Goal: Find specific page/section: Find specific page/section

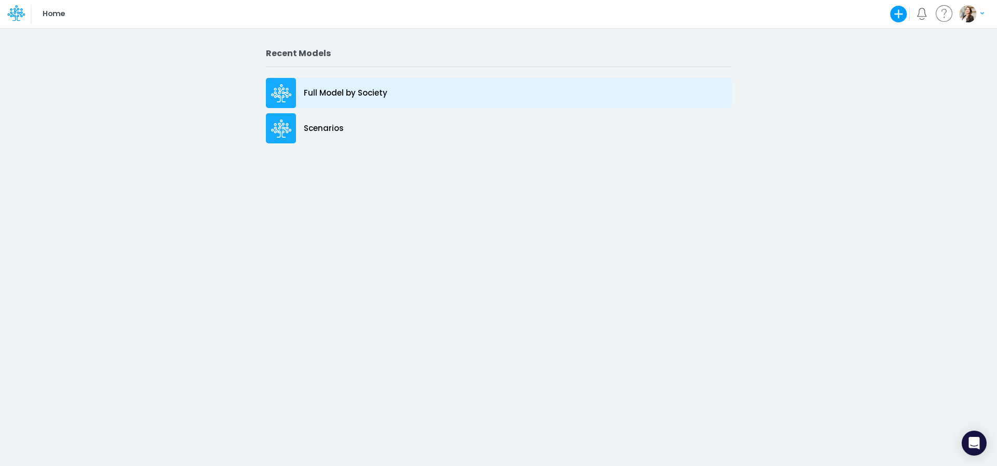
click at [351, 92] on p "Full Model by Society" at bounding box center [346, 93] width 84 height 12
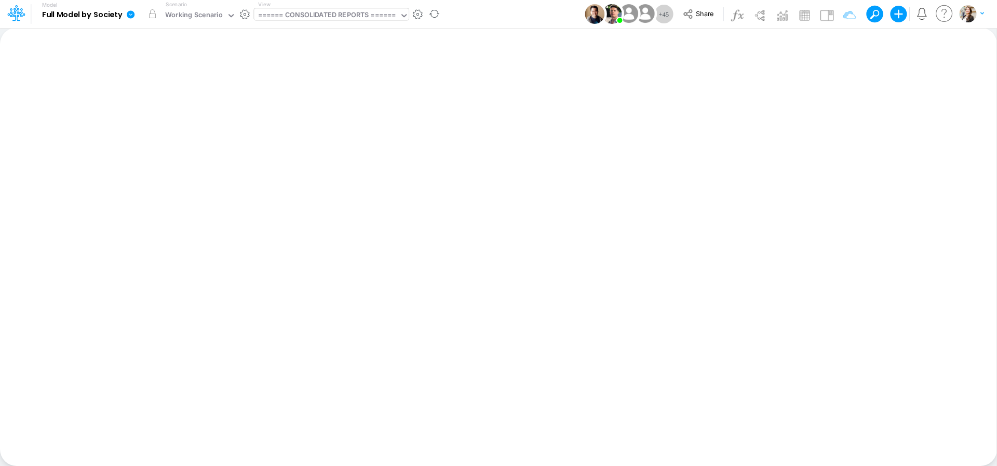
click at [302, 13] on div "====== CONSOLIDATED REPORTS ======" at bounding box center [327, 16] width 138 height 12
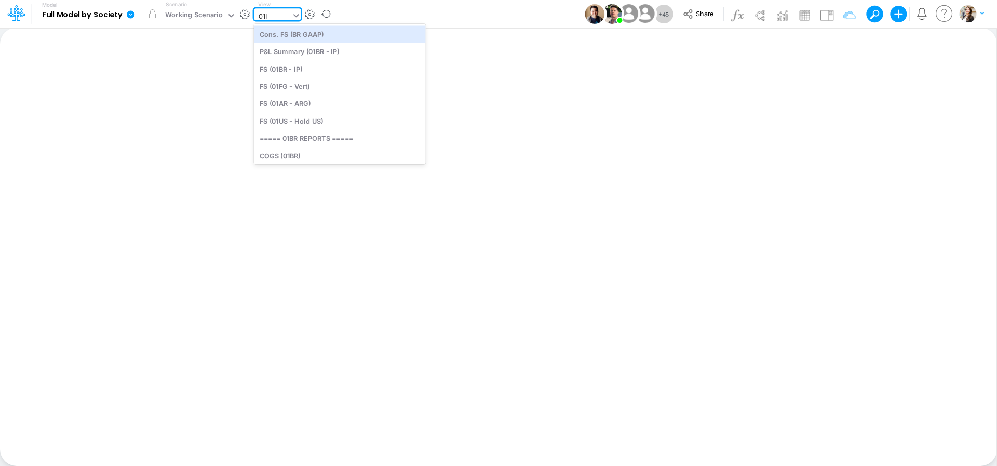
type input "01br"
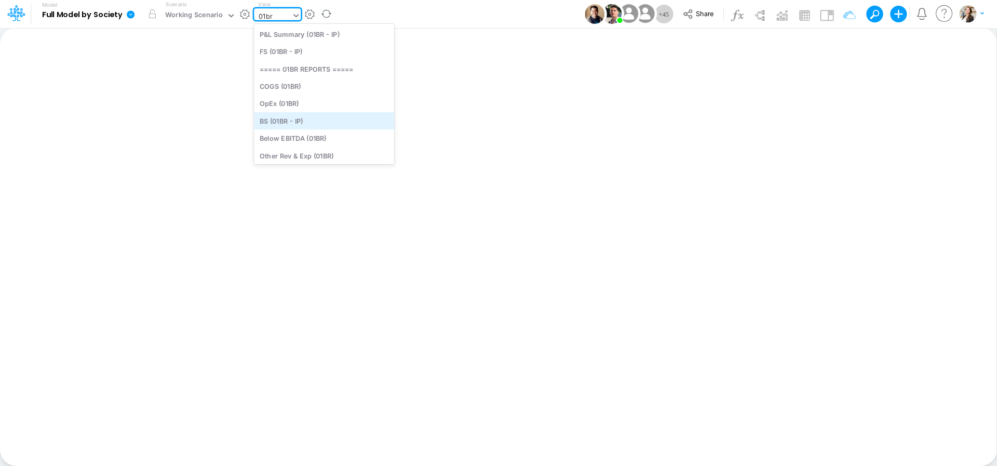
click at [290, 122] on div "BS (01BR - IP)" at bounding box center [324, 120] width 140 height 17
type input "BS (01BR - IP)"
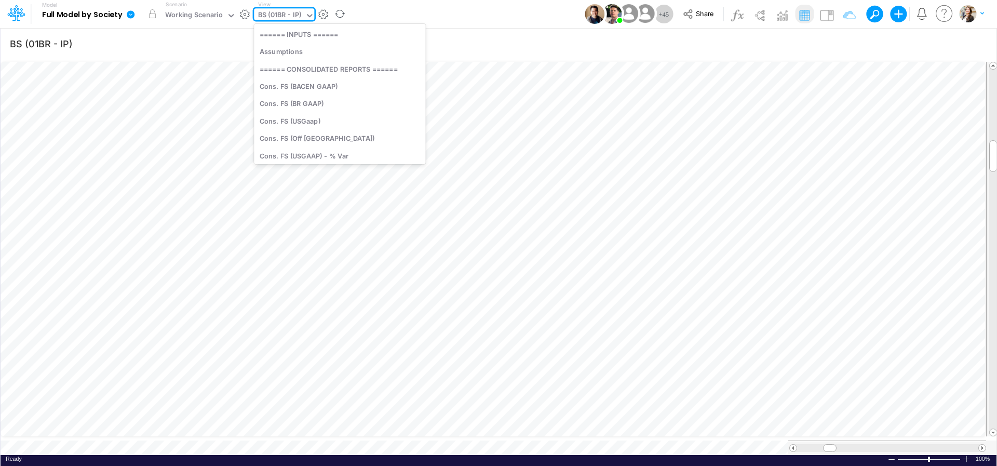
click at [285, 16] on div "BS (01BR - IP)" at bounding box center [280, 16] width 44 height 12
type input "usg"
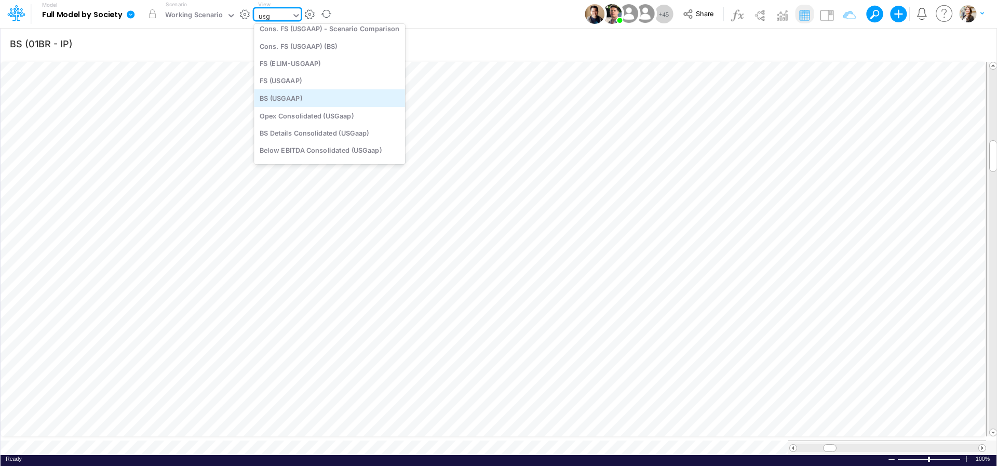
click at [293, 96] on div "BS (USGAAP)" at bounding box center [329, 97] width 151 height 17
type input "BS (USGAAP) - Detailed"
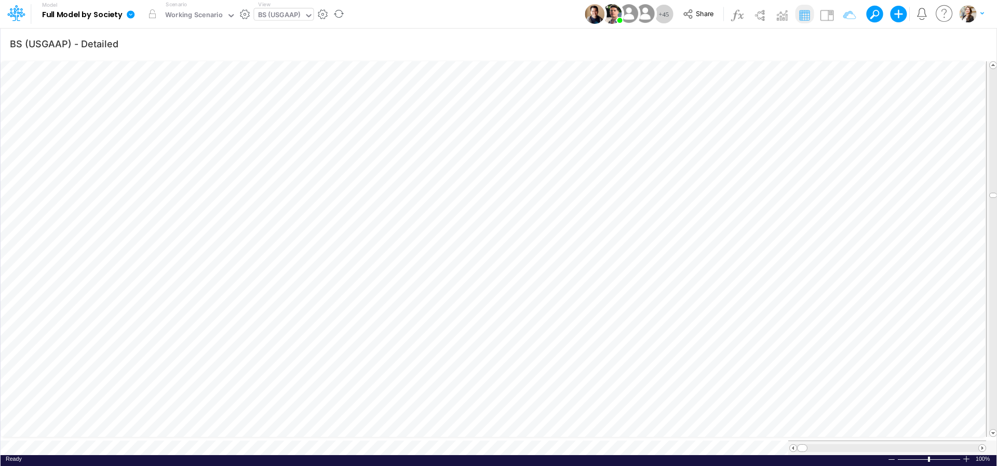
scroll to position [4, 2]
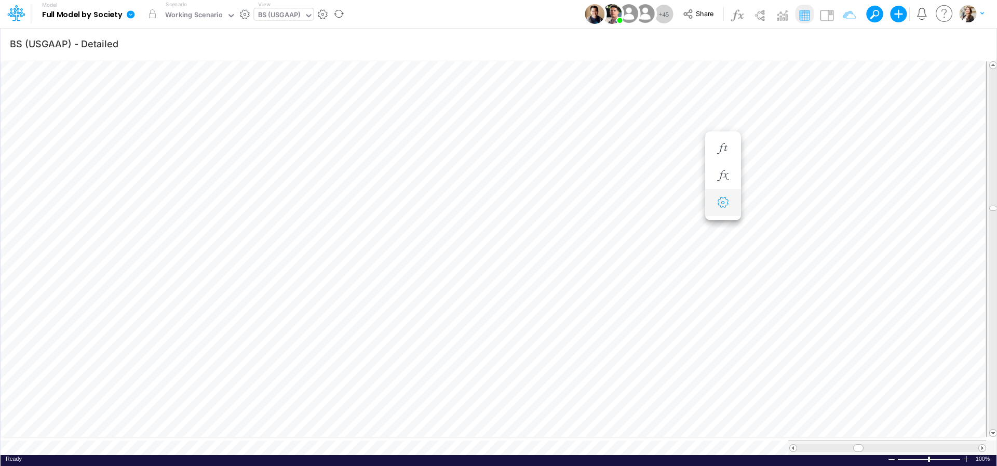
scroll to position [4, 16]
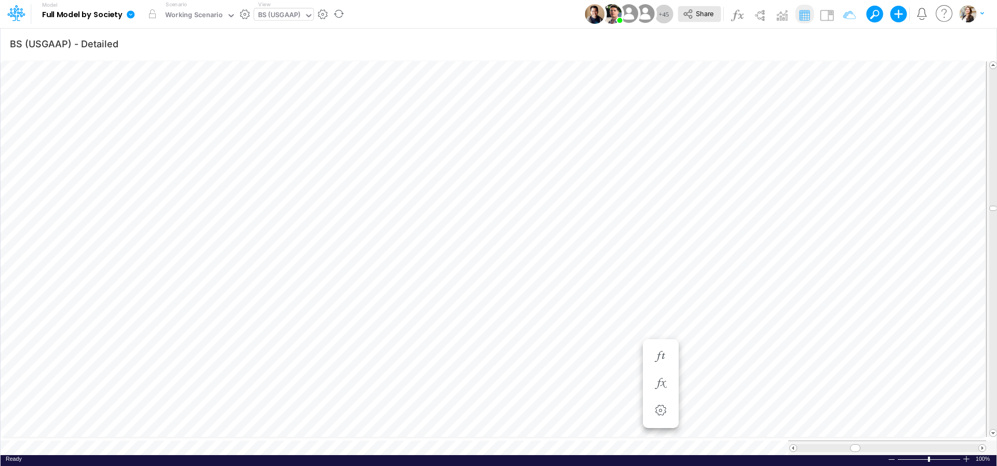
scroll to position [4, 33]
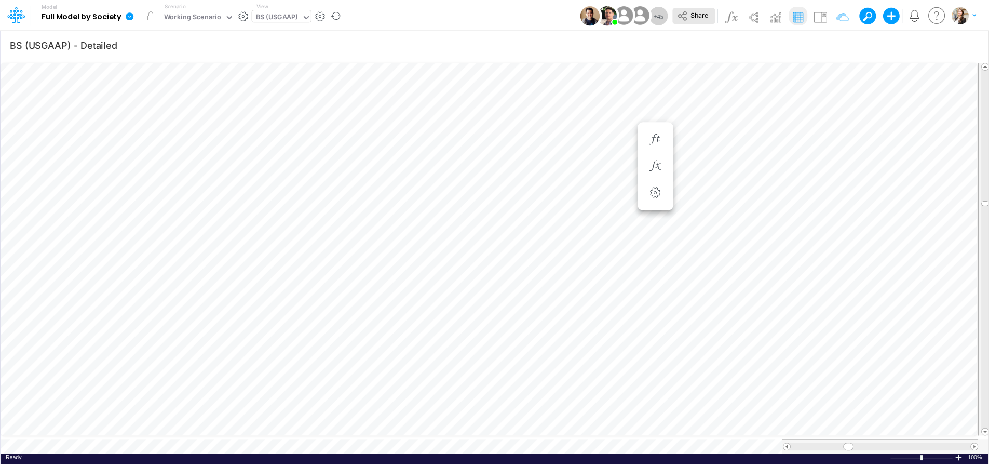
scroll to position [4, 16]
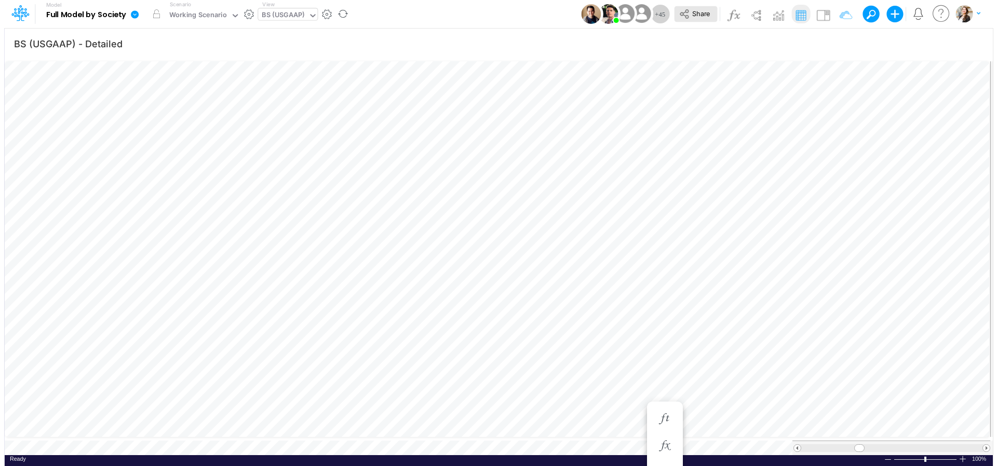
scroll to position [4, 33]
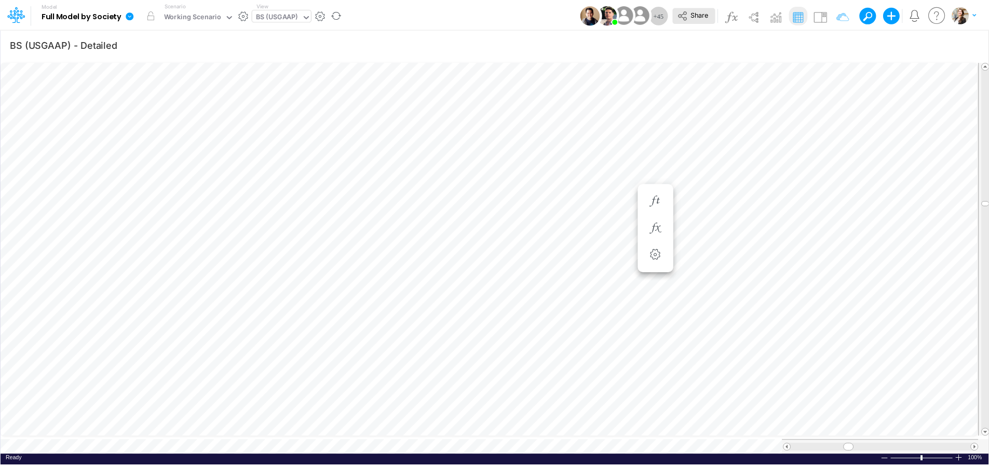
scroll to position [4, 16]
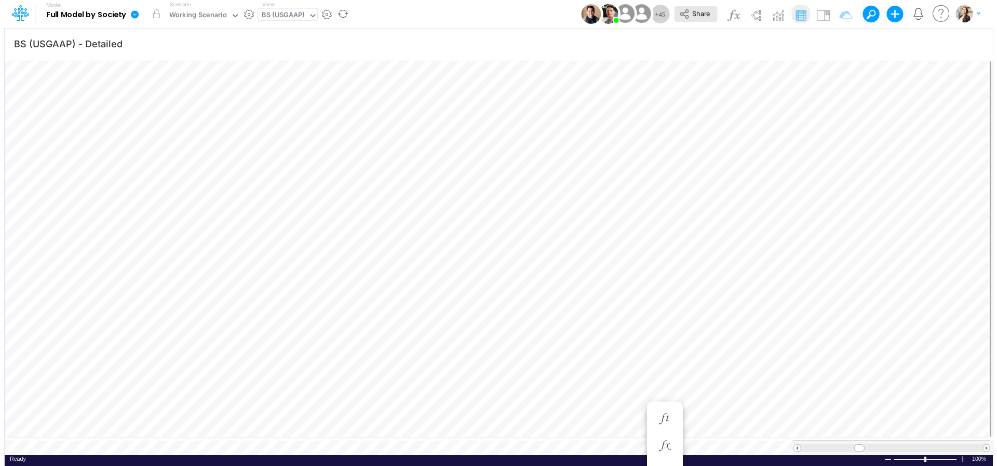
scroll to position [4, 33]
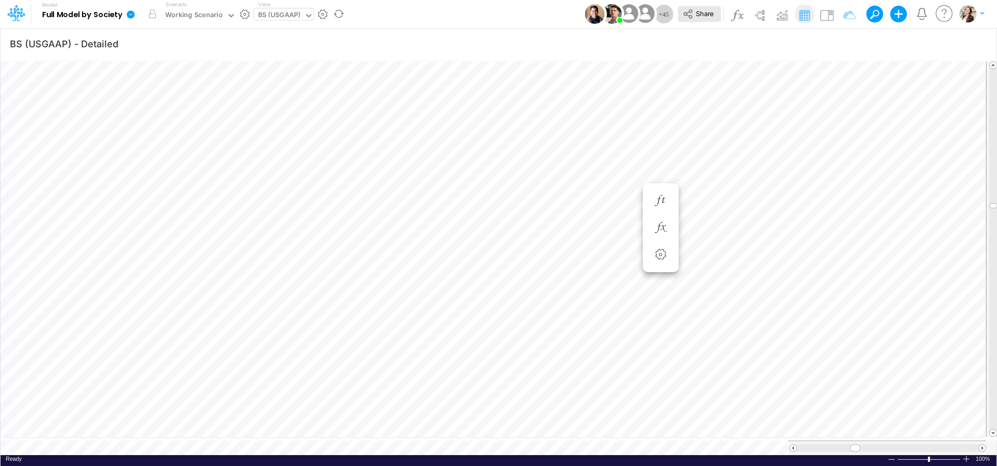
scroll to position [4, 16]
click at [276, 16] on div "BS (USGAAP)" at bounding box center [279, 16] width 43 height 12
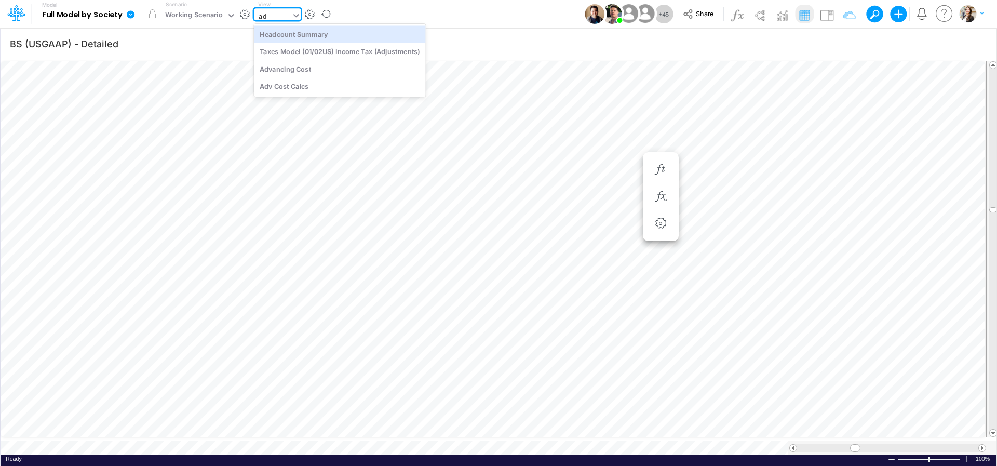
type input "adv"
click at [301, 33] on div "Advancing Cost" at bounding box center [324, 33] width 140 height 17
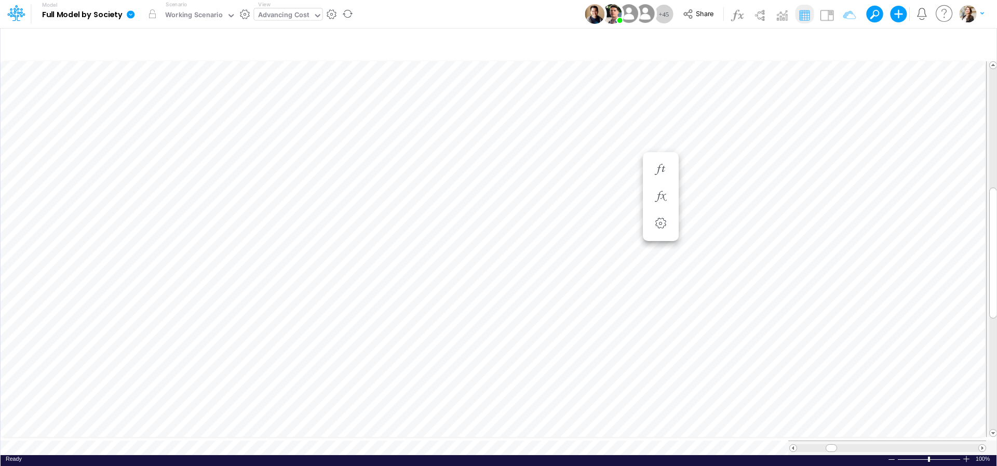
scroll to position [4, 39]
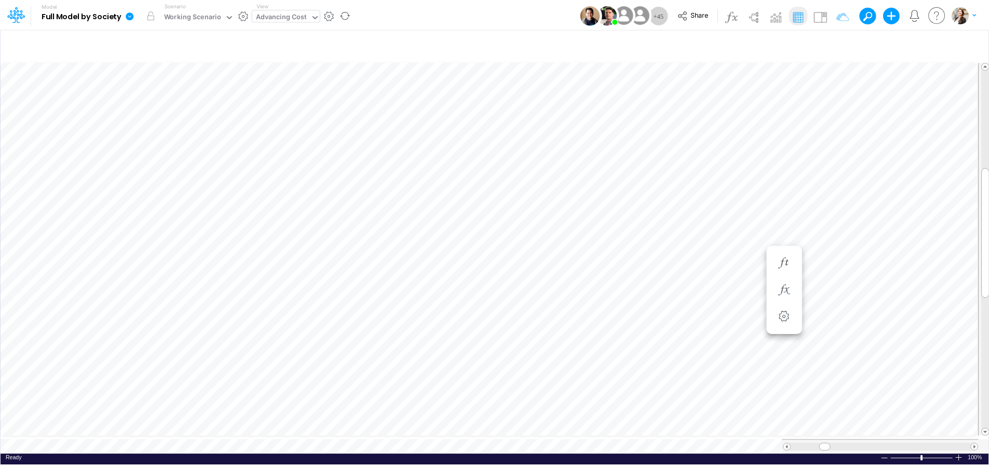
scroll to position [4, 37]
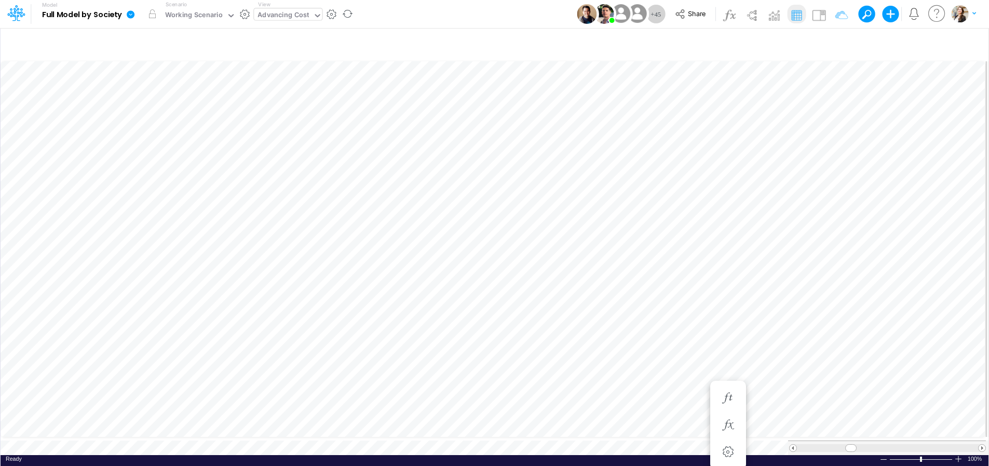
scroll to position [4, 37]
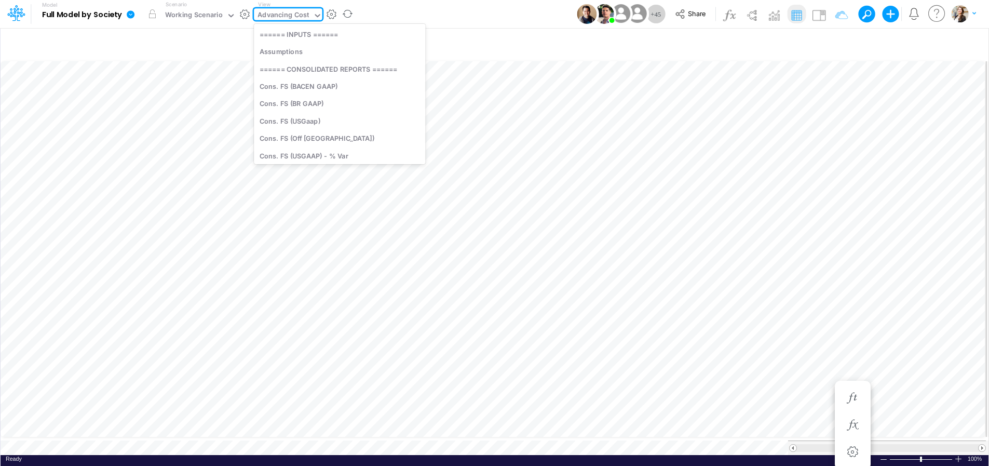
click at [289, 16] on div "Advancing Cost" at bounding box center [282, 16] width 51 height 12
click at [266, 12] on div "Advancing Cost" at bounding box center [282, 16] width 51 height 12
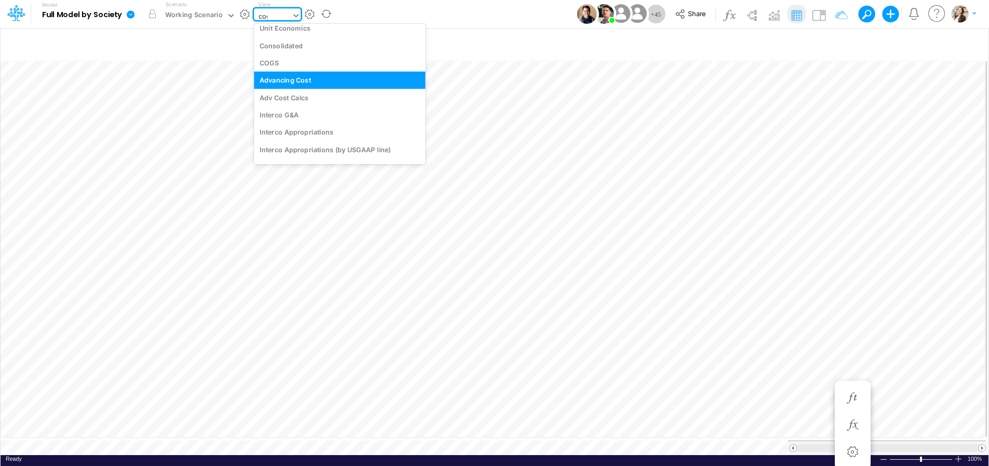
scroll to position [0, 0]
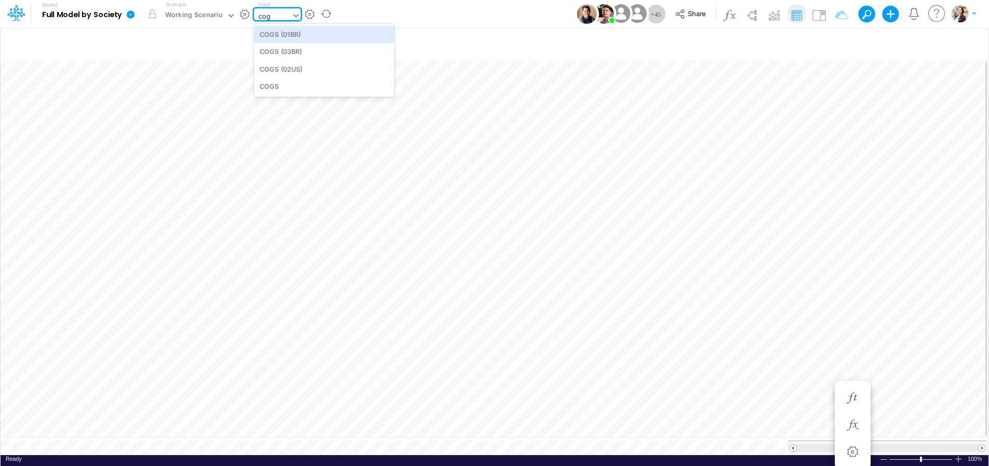
type input "cogs"
click at [273, 56] on div "COGS (03BR)" at bounding box center [324, 51] width 140 height 17
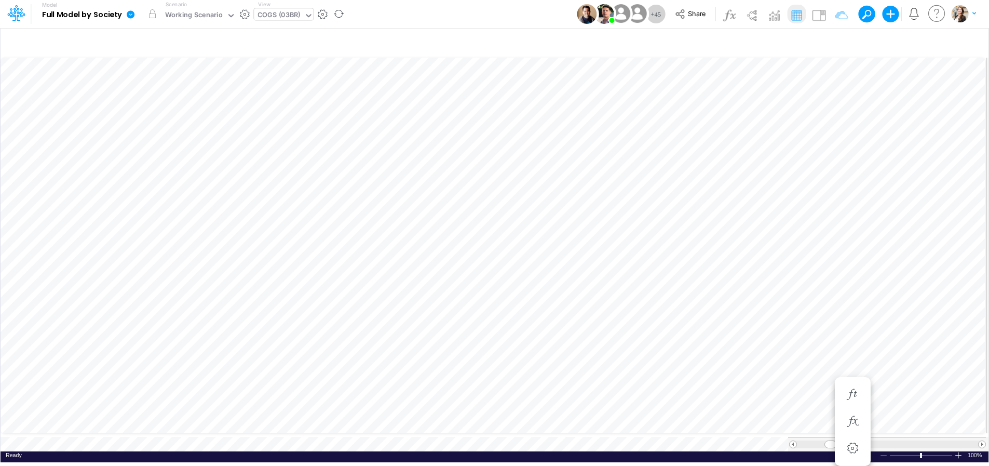
scroll to position [4, 37]
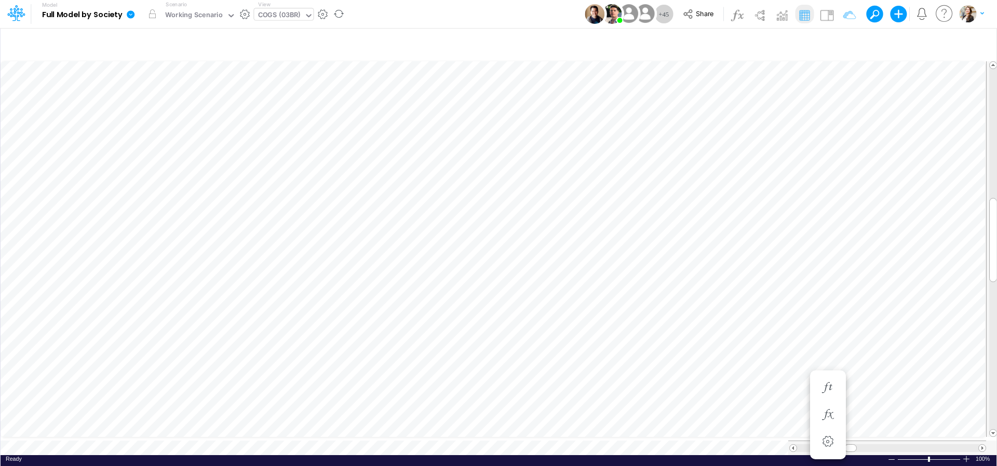
scroll to position [4, 11]
click at [828, 415] on icon "button" at bounding box center [828, 414] width 16 height 11
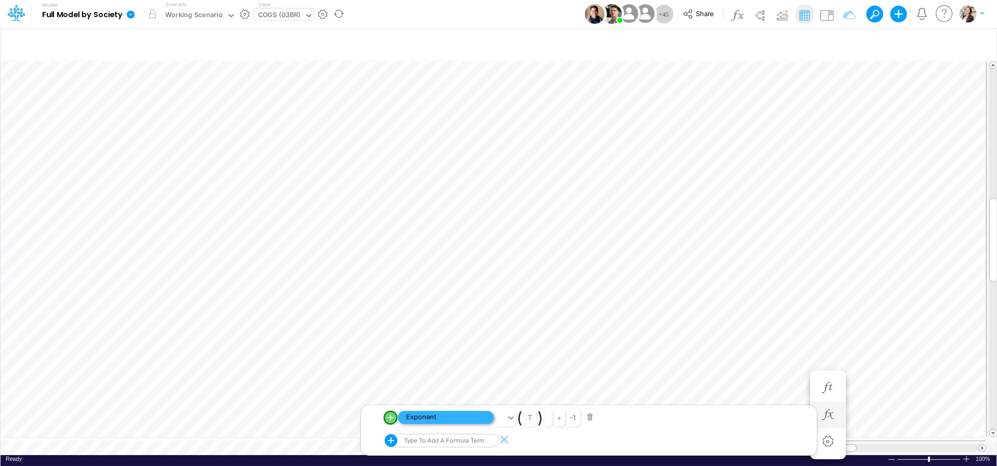
click at [442, 419] on span "Exponent" at bounding box center [446, 417] width 96 height 13
click at [446, 415] on span "Base Term" at bounding box center [446, 417] width 96 height 13
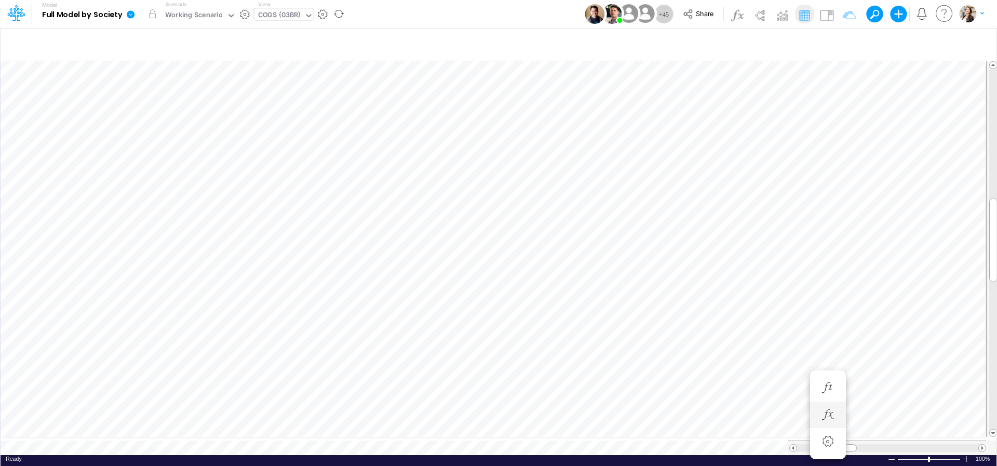
scroll to position [4, 9]
click at [856, 345] on icon "button" at bounding box center [853, 341] width 16 height 11
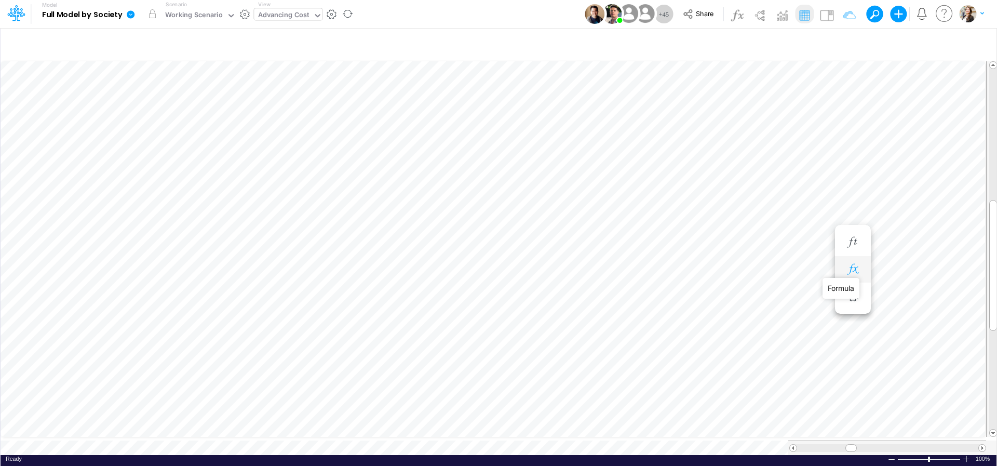
click at [848, 270] on icon "button" at bounding box center [853, 269] width 16 height 11
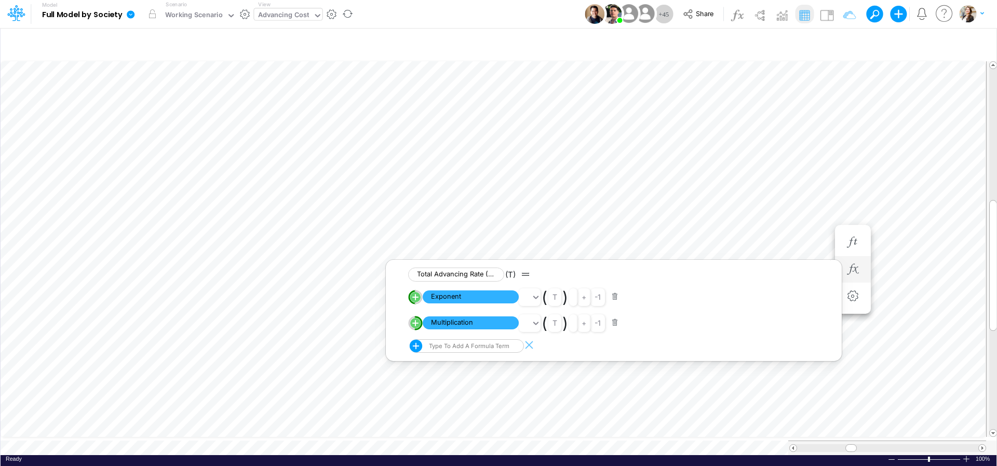
scroll to position [4, 37]
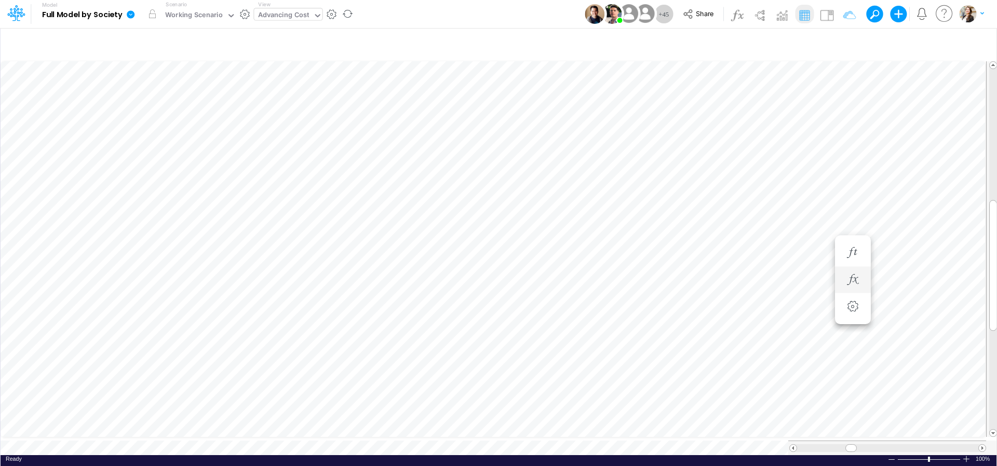
scroll to position [4, 34]
click at [846, 343] on li at bounding box center [853, 331] width 36 height 27
click at [848, 337] on icon "button" at bounding box center [853, 331] width 16 height 11
click at [854, 303] on icon "button" at bounding box center [853, 304] width 16 height 11
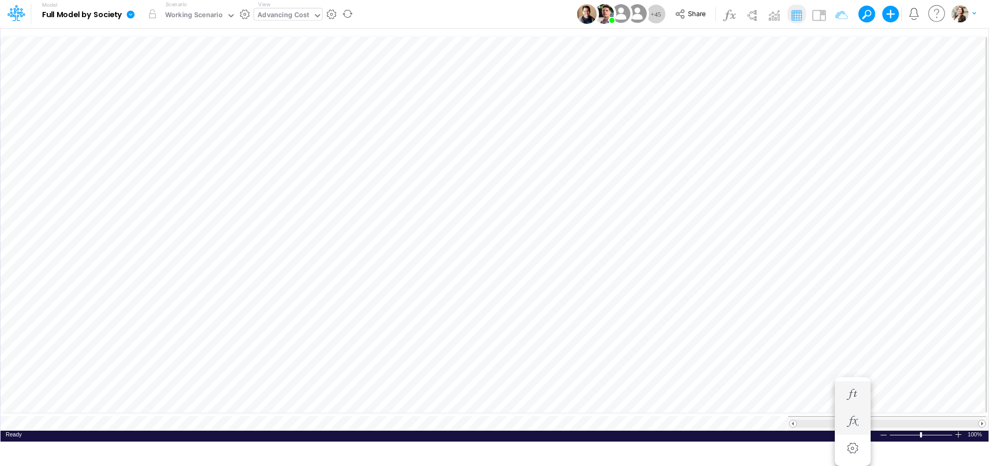
scroll to position [4, 37]
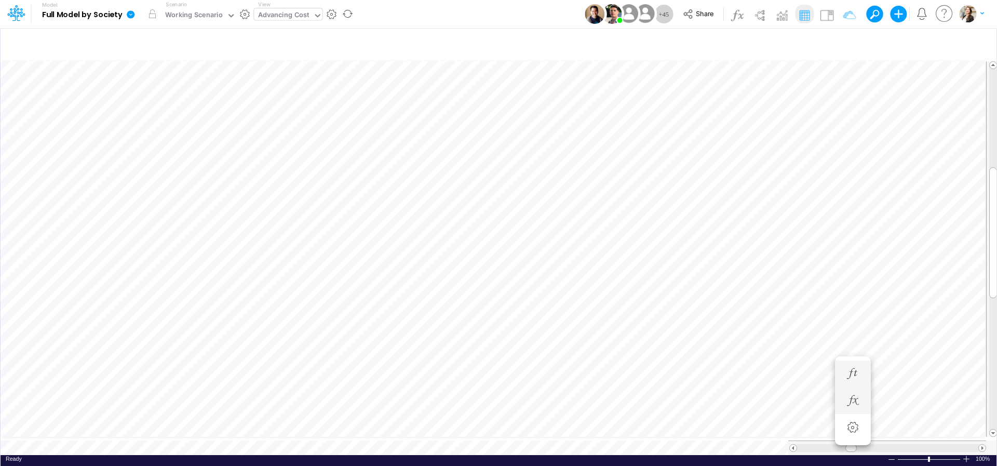
scroll to position [4, 34]
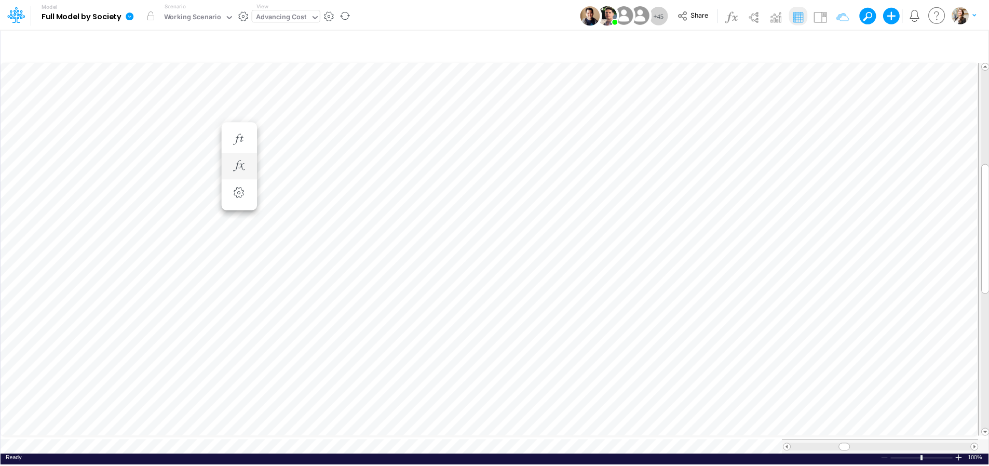
scroll to position [4, 37]
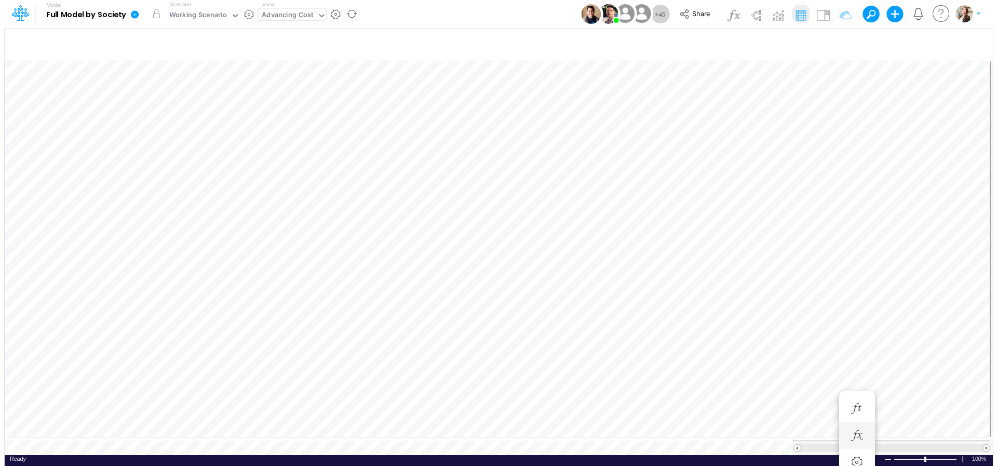
scroll to position [4, 35]
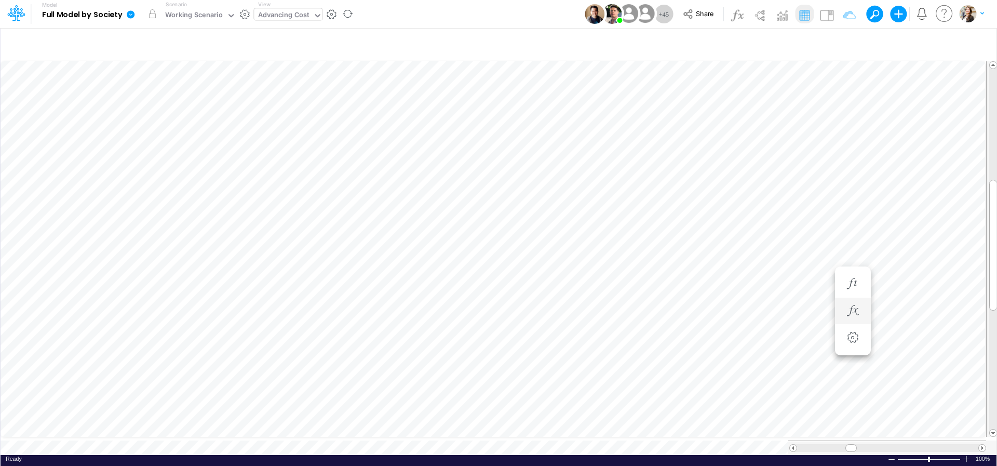
scroll to position [4, 35]
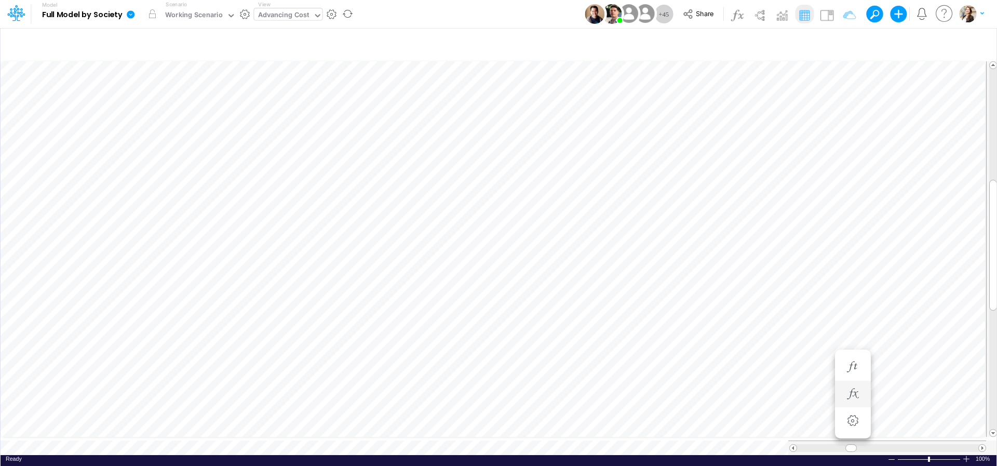
scroll to position [4, 35]
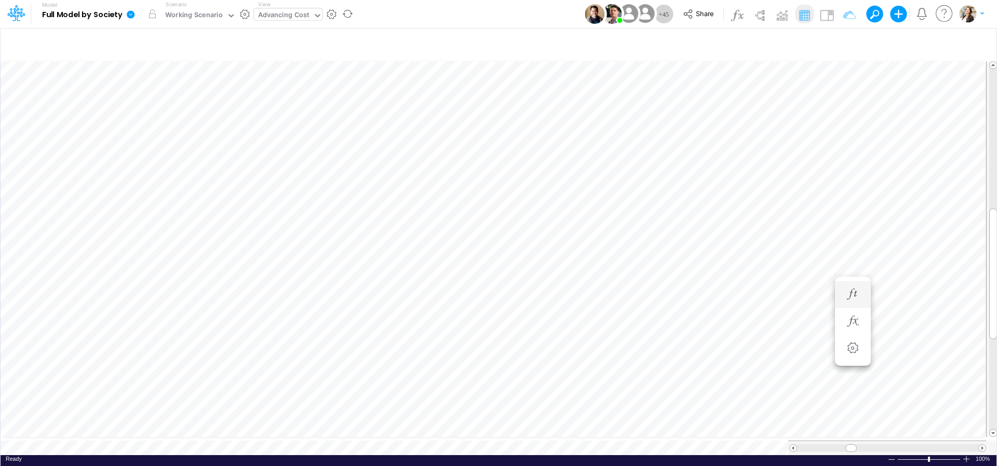
scroll to position [4, 37]
type input "BS (USGAAP) - Detailed"
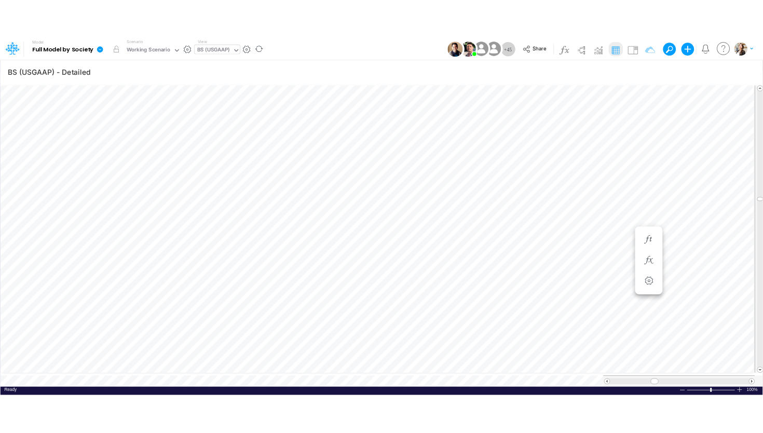
scroll to position [4, 16]
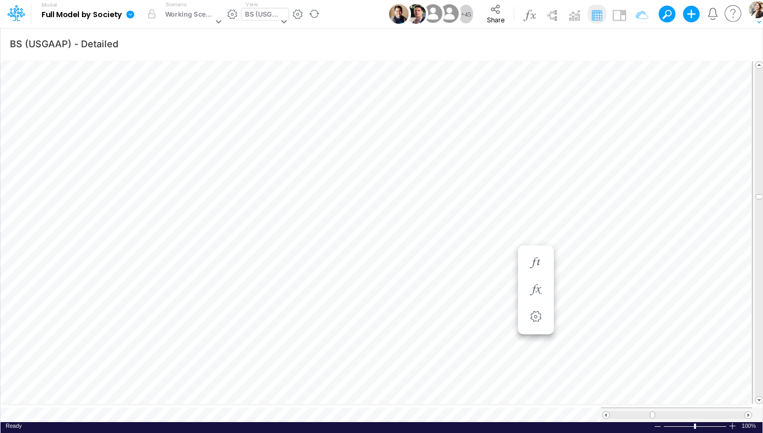
click at [262, 13] on div "BS (USGAAP)" at bounding box center [261, 15] width 33 height 12
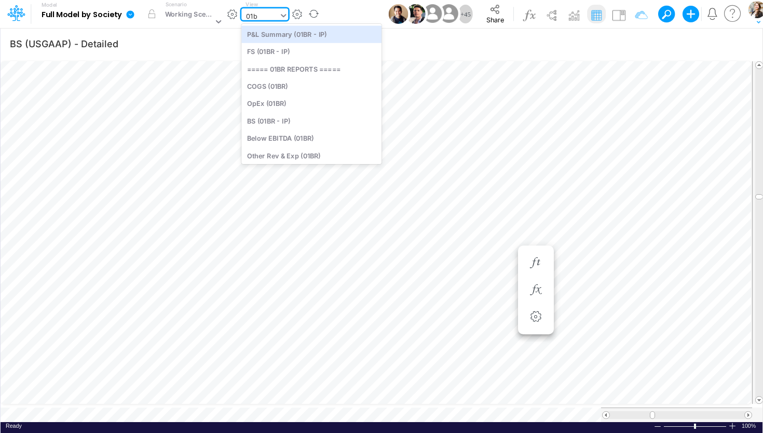
type input "01br"
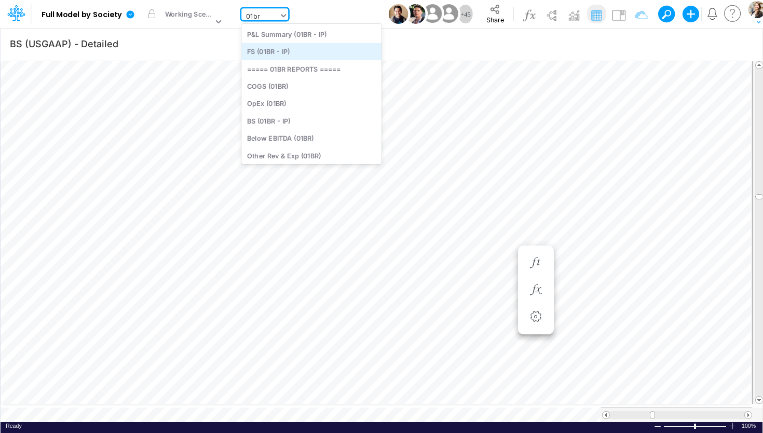
click at [286, 52] on div "FS (01BR - IP)" at bounding box center [311, 51] width 140 height 17
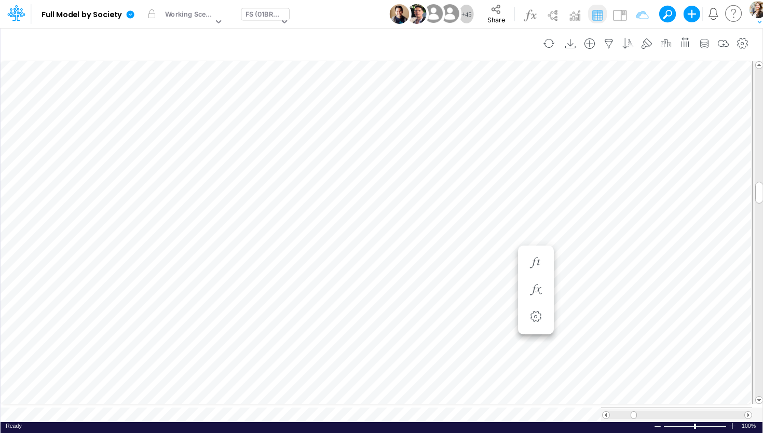
scroll to position [4, 53]
